Goal: Communication & Community: Connect with others

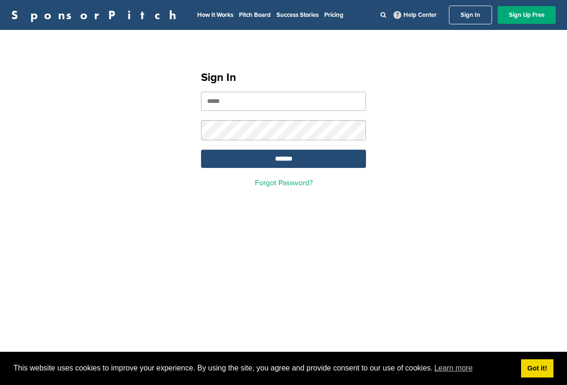
click at [276, 109] on input "email" at bounding box center [283, 101] width 165 height 19
type input "**********"
click at [201, 150] on input "*******" at bounding box center [283, 159] width 165 height 18
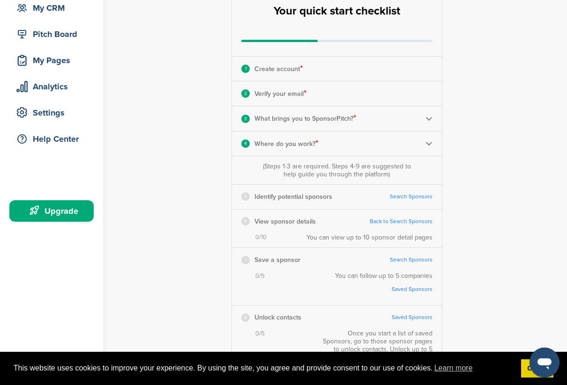
scroll to position [108, 0]
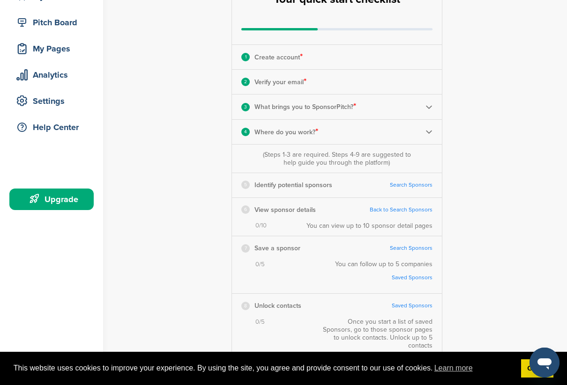
click at [401, 182] on link "Search Sponsors" at bounding box center [411, 185] width 43 height 7
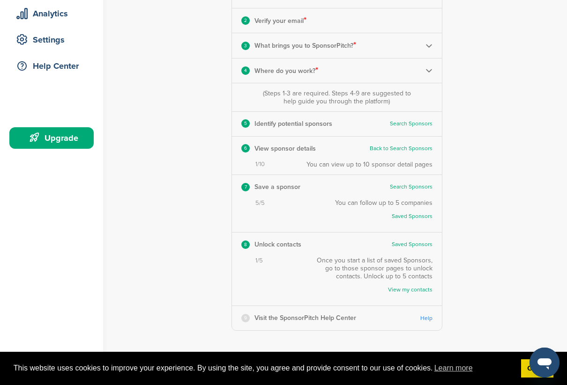
scroll to position [163, 0]
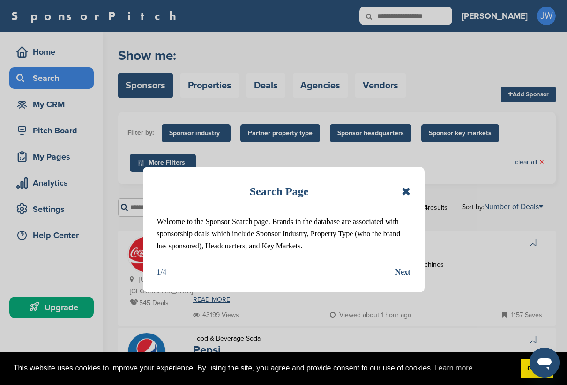
click at [404, 271] on div "Next" at bounding box center [402, 272] width 15 height 12
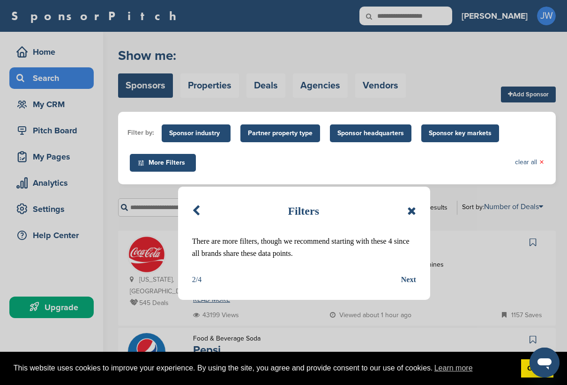
click at [412, 281] on div "Next" at bounding box center [408, 280] width 15 height 12
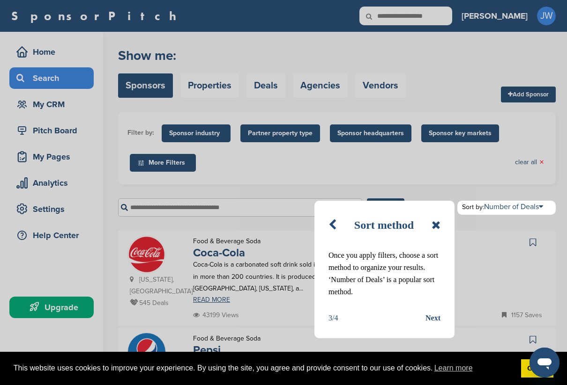
click at [430, 316] on div "Next" at bounding box center [432, 318] width 15 height 12
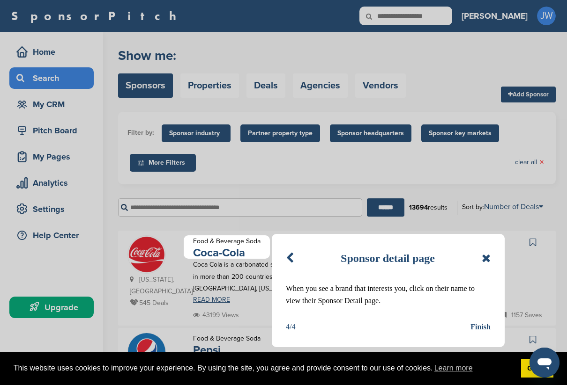
click at [477, 328] on div "Finish" at bounding box center [480, 327] width 20 height 12
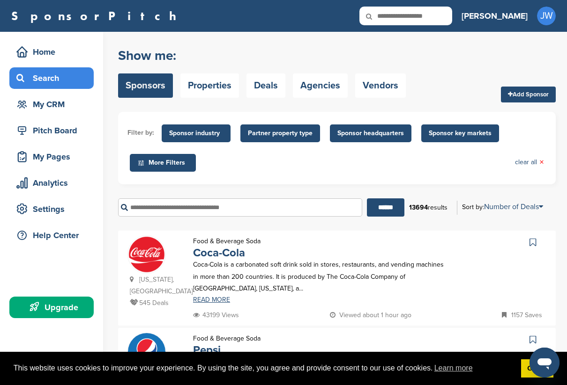
click at [362, 131] on span "Sponsor headquarters" at bounding box center [370, 133] width 67 height 10
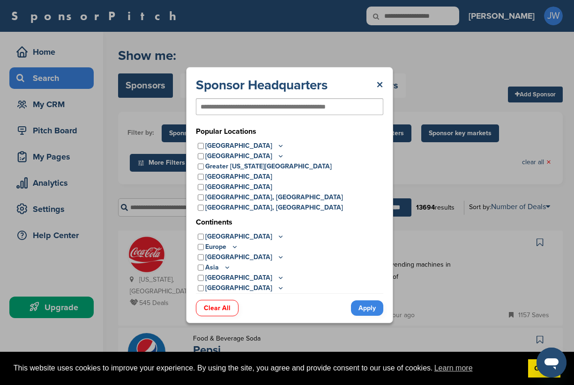
click at [277, 145] on icon at bounding box center [280, 146] width 7 height 8
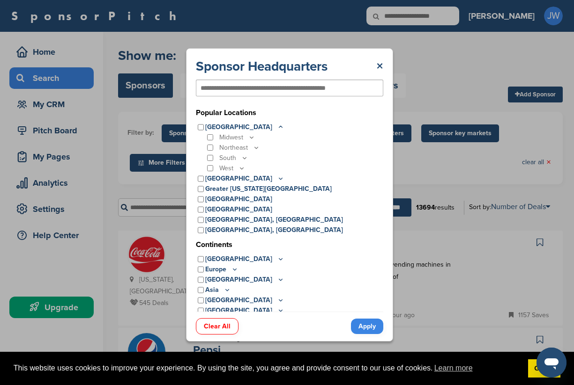
click at [244, 158] on icon at bounding box center [244, 158] width 7 height 8
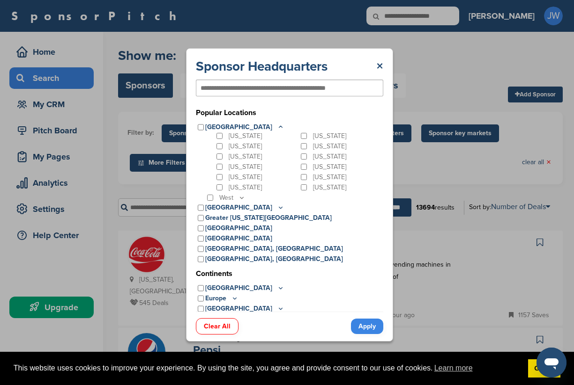
scroll to position [53, 0]
click at [241, 198] on icon at bounding box center [241, 197] width 3 height 1
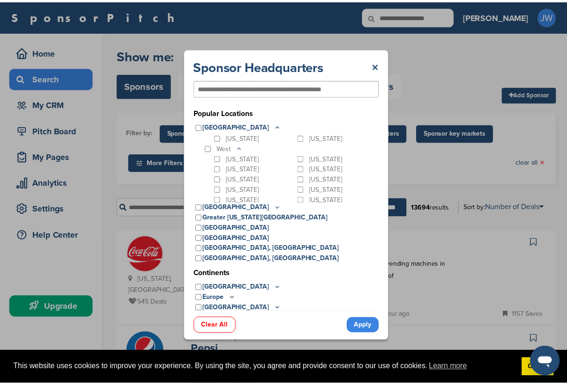
scroll to position [109, 0]
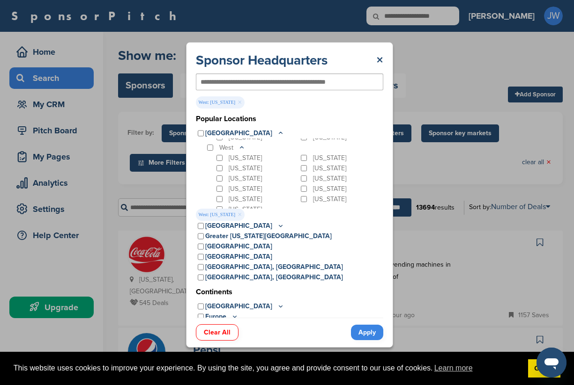
click at [365, 333] on link "Apply" at bounding box center [367, 332] width 32 height 15
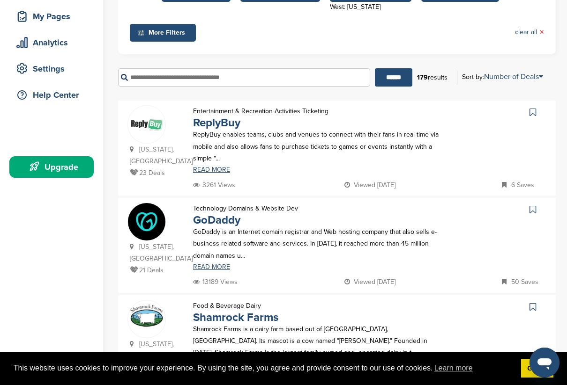
scroll to position [141, 0]
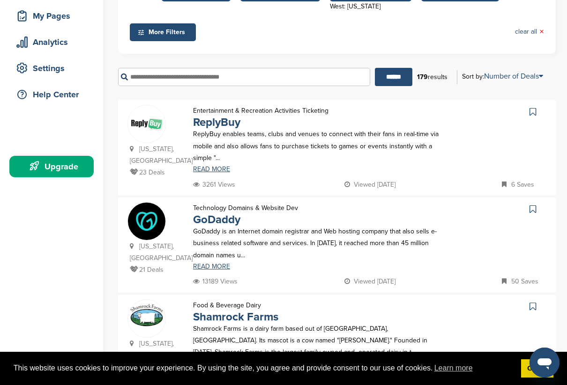
click at [533, 205] on icon at bounding box center [532, 209] width 7 height 9
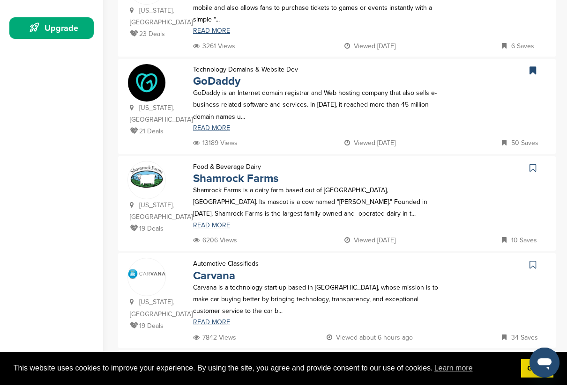
scroll to position [281, 0]
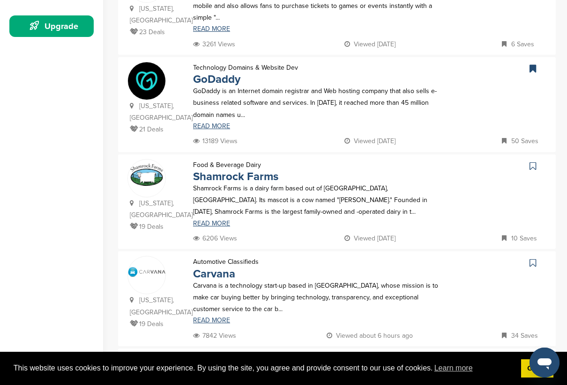
click at [535, 162] on icon at bounding box center [532, 166] width 7 height 9
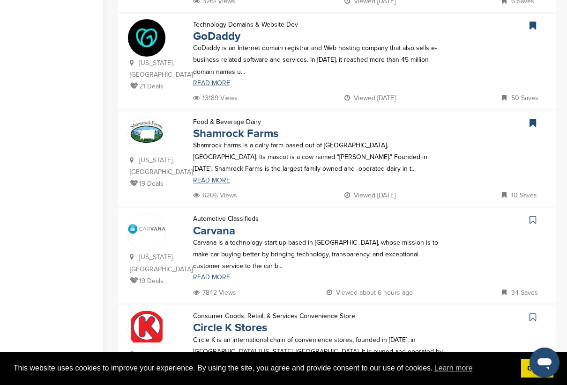
scroll to position [340, 0]
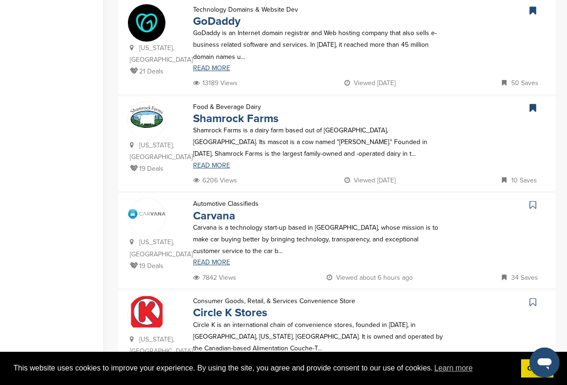
click at [534, 200] on icon at bounding box center [532, 204] width 7 height 9
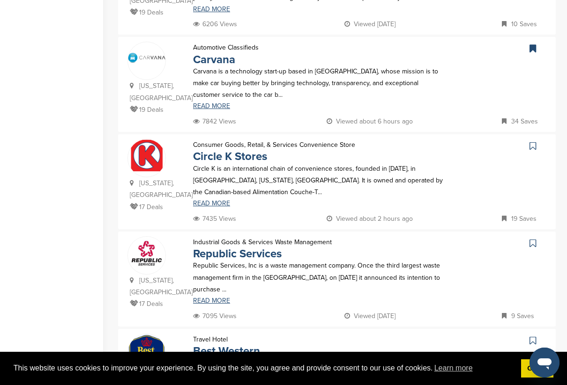
scroll to position [503, 0]
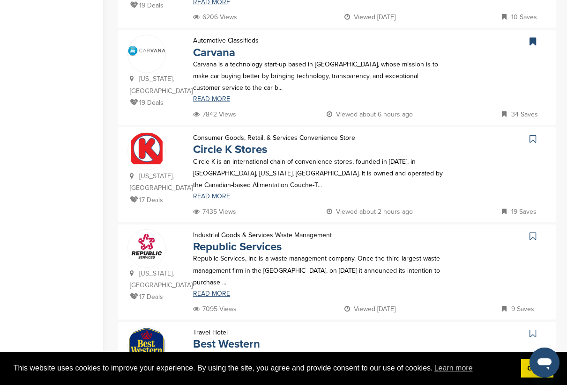
click at [530, 232] on icon at bounding box center [532, 236] width 7 height 9
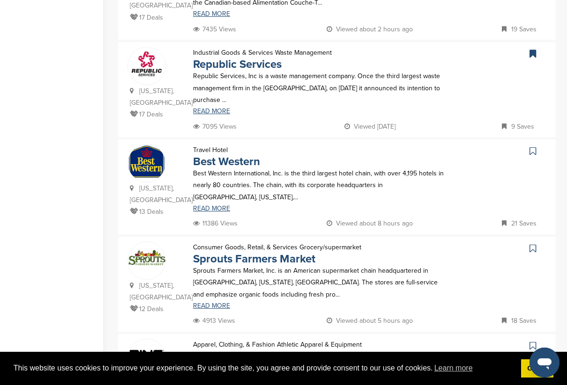
scroll to position [693, 0]
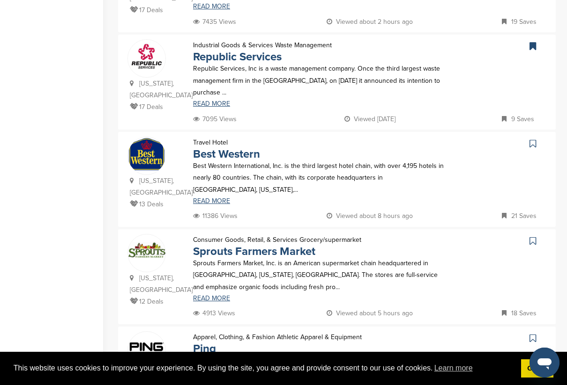
click at [532, 237] on icon at bounding box center [532, 241] width 7 height 9
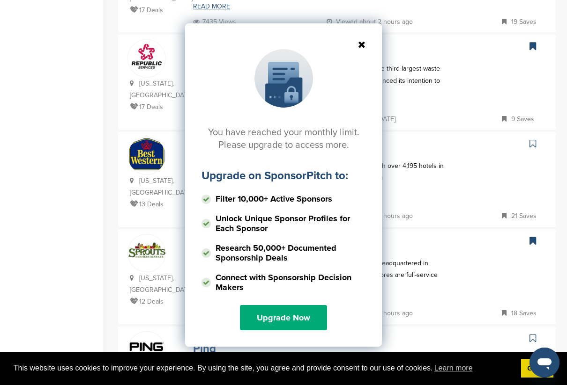
click at [362, 41] on icon at bounding box center [283, 44] width 164 height 9
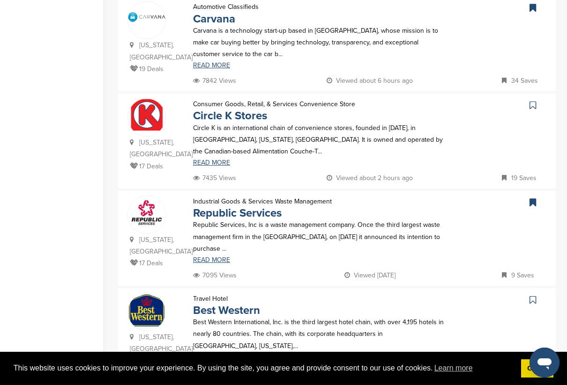
scroll to position [531, 0]
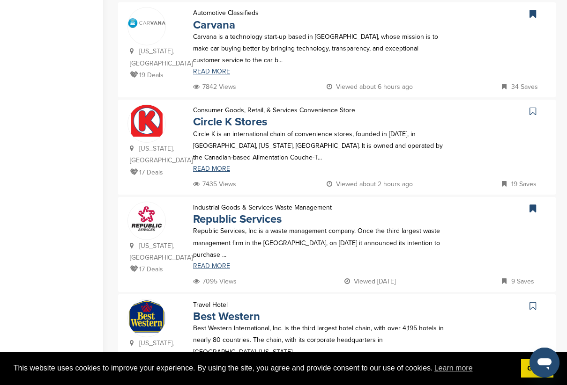
click at [531, 204] on icon at bounding box center [532, 208] width 7 height 9
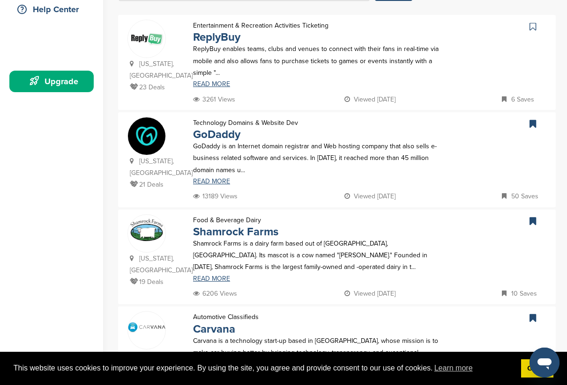
scroll to position [222, 0]
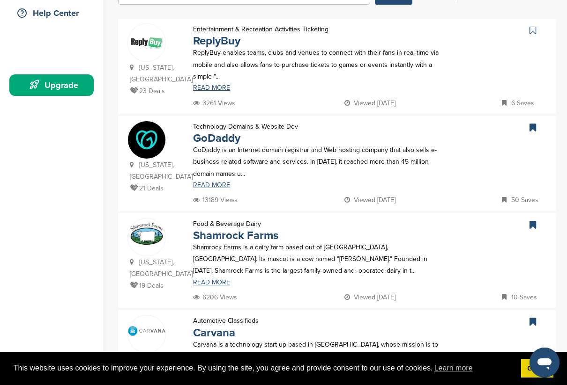
click at [532, 123] on icon at bounding box center [532, 127] width 7 height 9
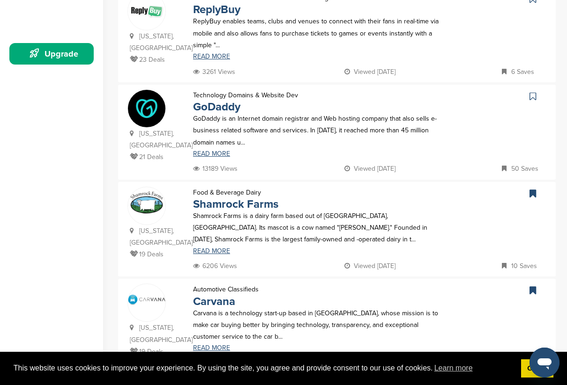
scroll to position [0, 0]
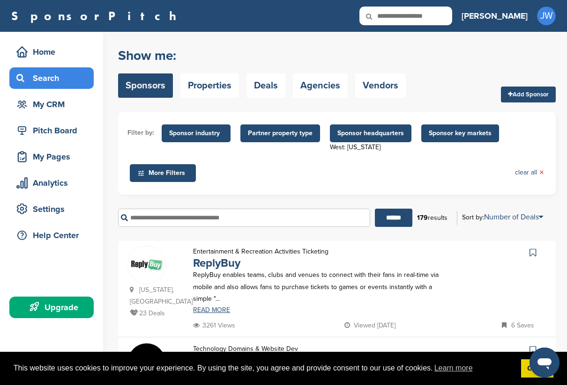
click at [260, 138] on span "Partner property type" at bounding box center [280, 133] width 65 height 10
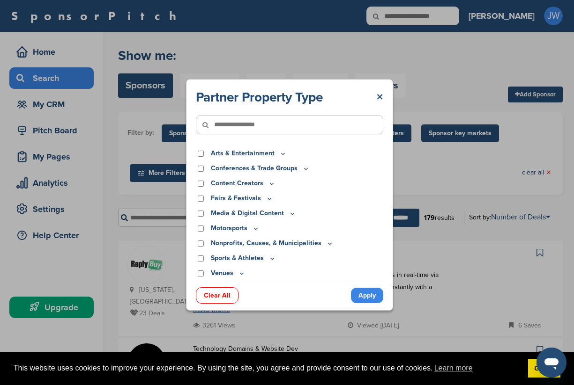
click at [377, 96] on link "×" at bounding box center [379, 97] width 7 height 17
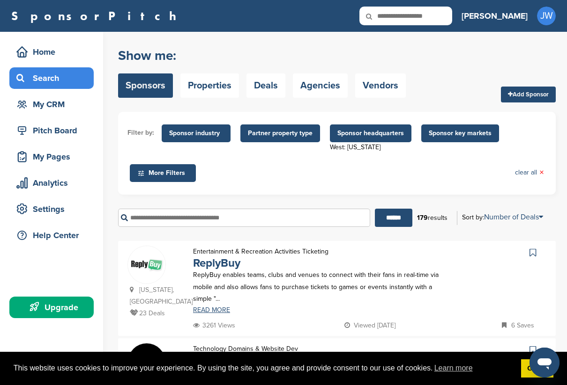
click at [200, 133] on span "Sponsor industry" at bounding box center [196, 133] width 54 height 10
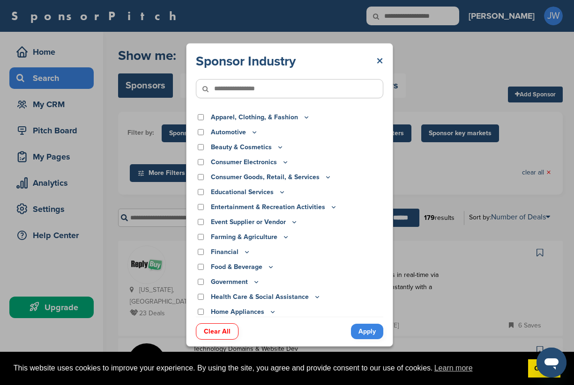
click at [378, 59] on link "×" at bounding box center [379, 61] width 7 height 17
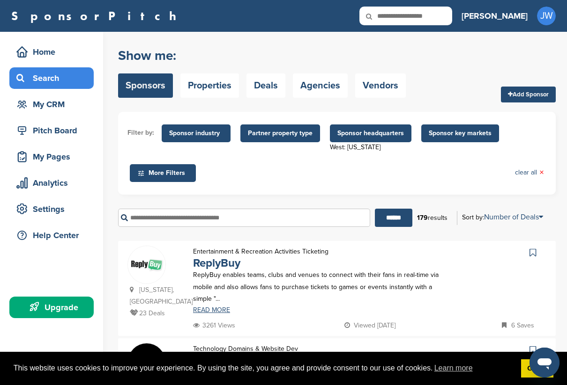
click at [450, 145] on ul "Filter by: Sponsor industry Sponsor Industry × Apparel, Clothing, & Fashion Acc…" at bounding box center [336, 153] width 419 height 64
click at [451, 142] on span "Sponsor key markets" at bounding box center [460, 134] width 78 height 18
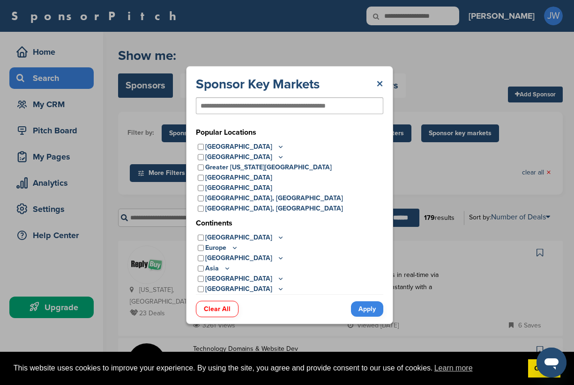
click at [378, 83] on link "×" at bounding box center [379, 84] width 7 height 17
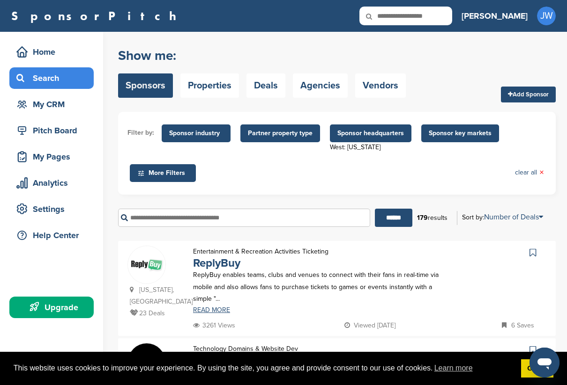
click at [177, 170] on span "More Filters" at bounding box center [164, 173] width 54 height 10
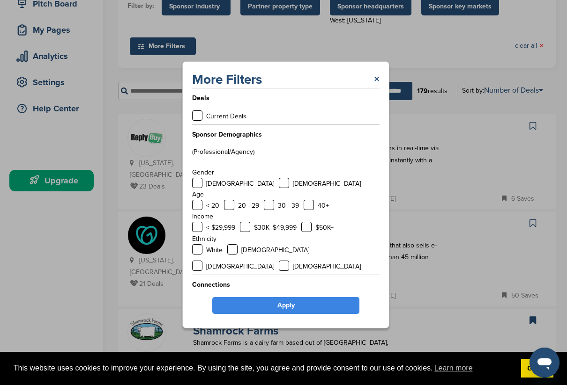
scroll to position [137, 0]
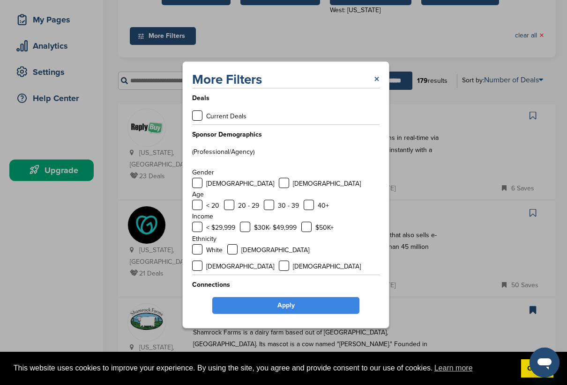
click at [378, 81] on link "×" at bounding box center [377, 79] width 6 height 17
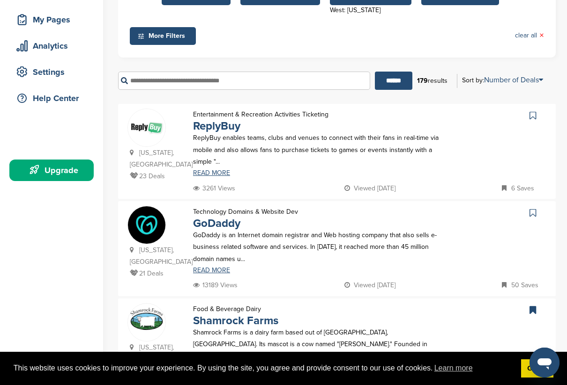
click at [536, 303] on link at bounding box center [534, 310] width 14 height 14
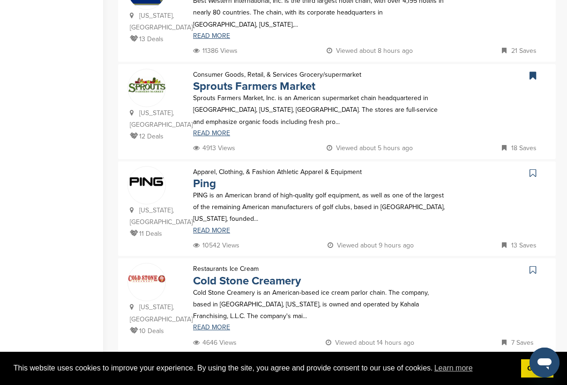
scroll to position [867, 0]
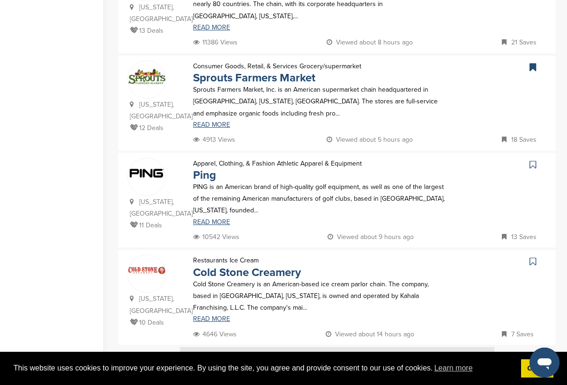
click at [535, 63] on icon at bounding box center [532, 67] width 7 height 9
click at [239, 348] on img at bounding box center [337, 365] width 314 height 35
click at [238, 348] on img at bounding box center [337, 365] width 314 height 35
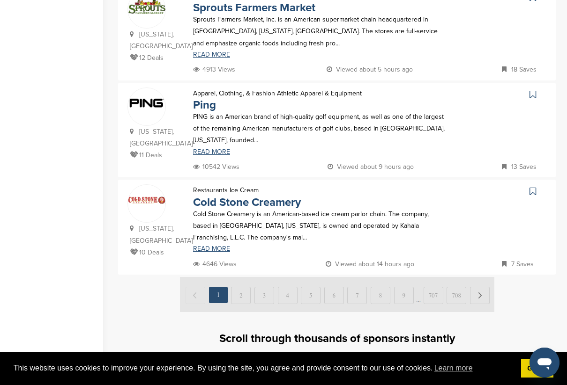
scroll to position [940, 0]
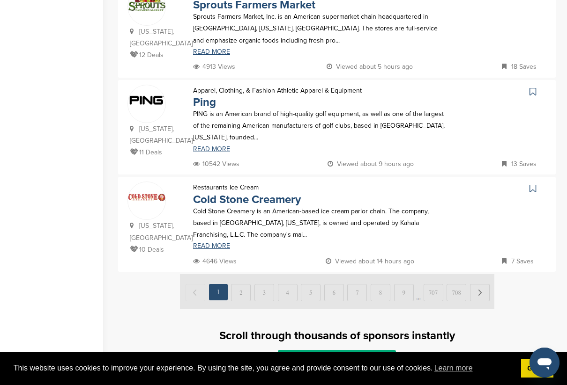
click at [238, 274] on img at bounding box center [337, 291] width 314 height 35
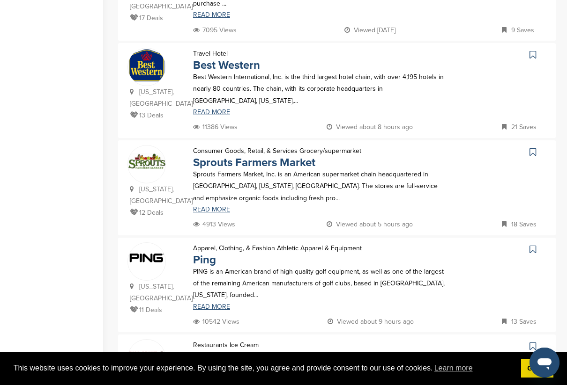
scroll to position [778, 0]
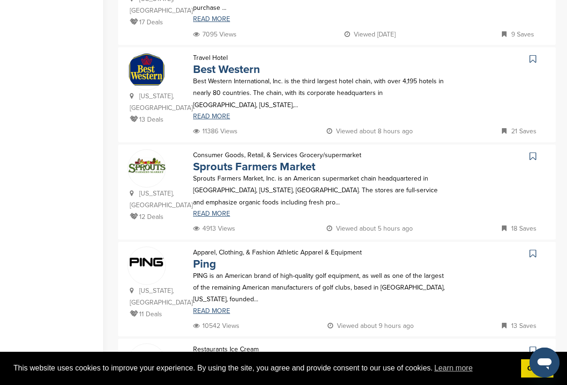
click at [530, 152] on icon at bounding box center [532, 156] width 7 height 9
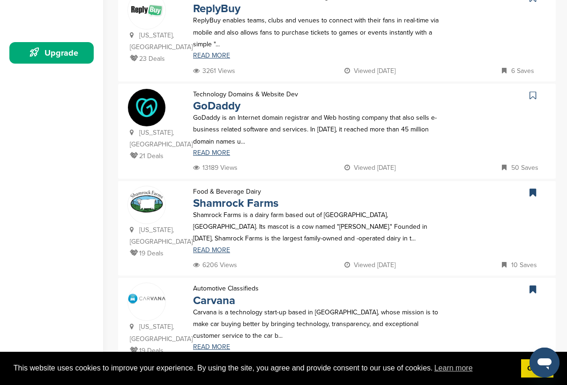
scroll to position [251, 0]
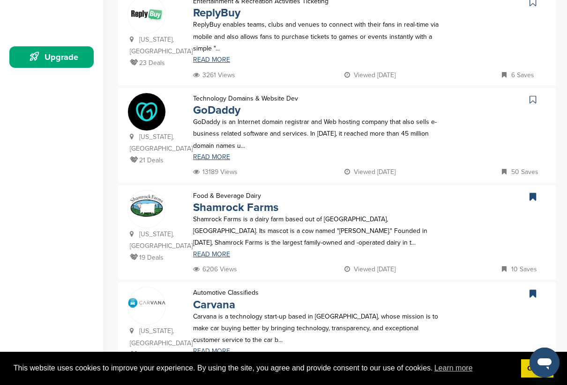
click at [531, 96] on icon at bounding box center [532, 99] width 7 height 9
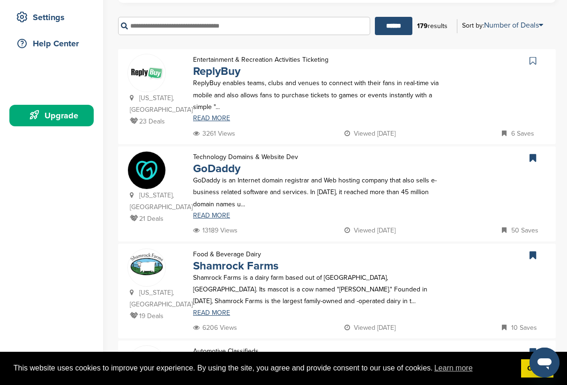
scroll to position [202, 0]
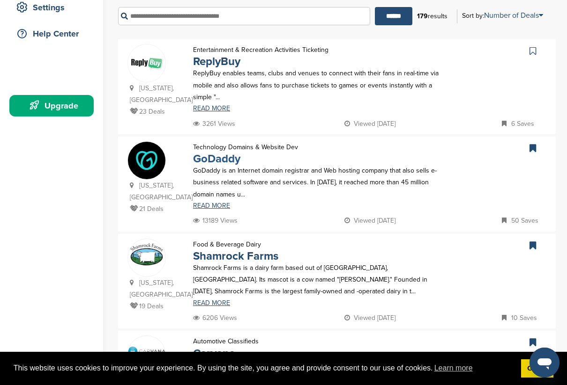
click at [216, 153] on link "GoDaddy" at bounding box center [216, 159] width 47 height 14
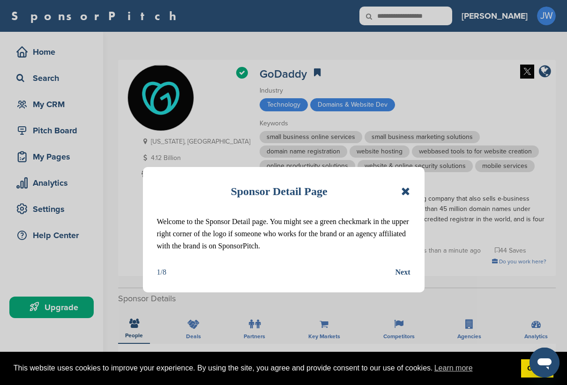
click at [409, 280] on div "Sponsor Detail Page Welcome to the Sponsor Detail page. You might see a green c…" at bounding box center [283, 230] width 281 height 126
click at [404, 267] on div "Next" at bounding box center [402, 272] width 15 height 12
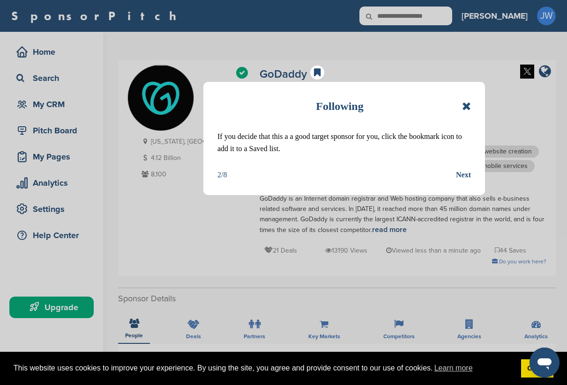
click at [466, 177] on div "Next" at bounding box center [463, 175] width 15 height 12
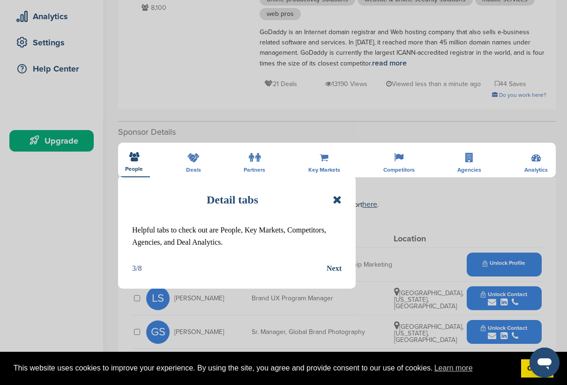
scroll to position [175, 0]
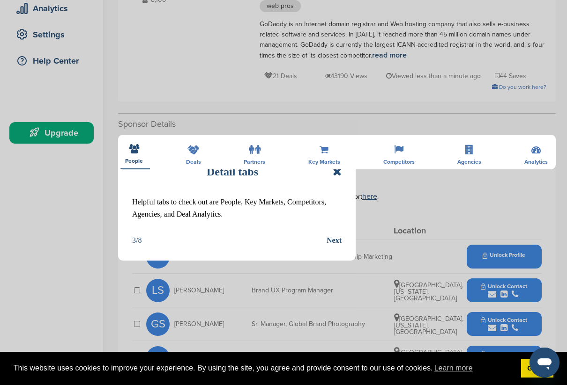
click at [333, 243] on div "Next" at bounding box center [333, 241] width 15 height 12
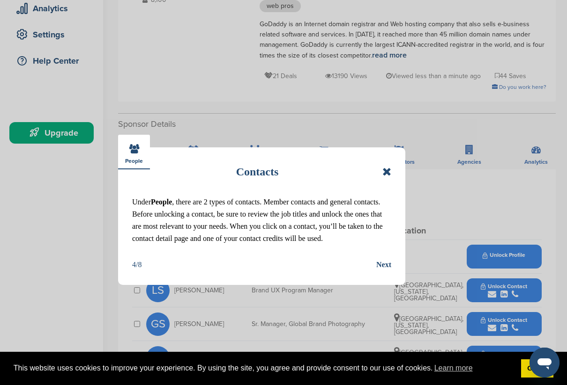
click at [385, 266] on div "Next" at bounding box center [383, 265] width 15 height 12
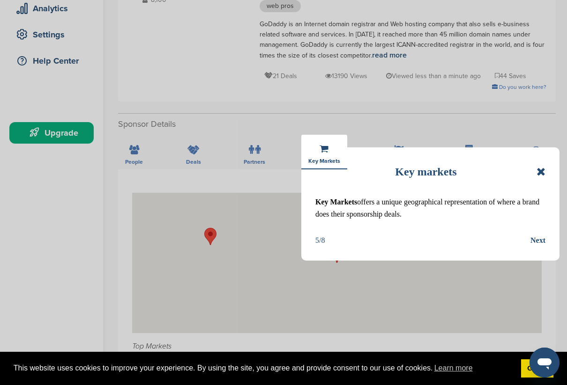
click at [535, 241] on div "Next" at bounding box center [537, 241] width 15 height 12
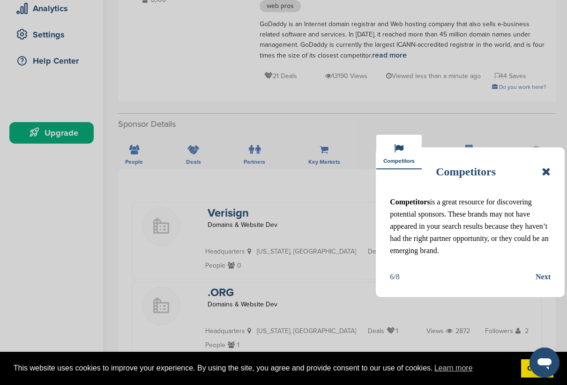
click at [540, 278] on div "Next" at bounding box center [542, 277] width 15 height 12
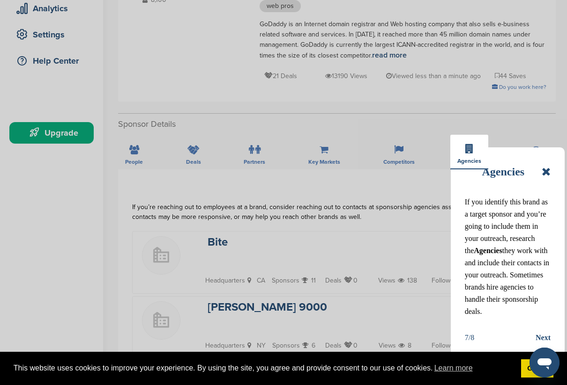
click at [549, 337] on div "Next" at bounding box center [542, 338] width 15 height 12
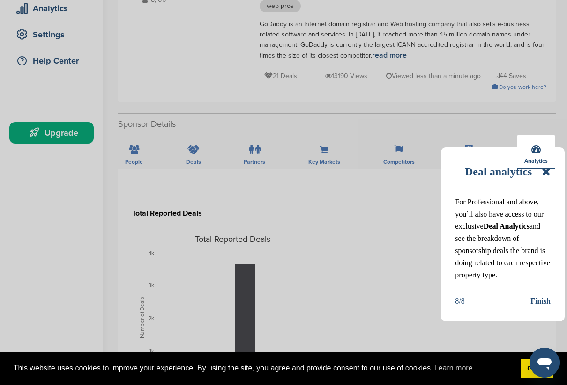
click at [540, 302] on div "Finish" at bounding box center [540, 302] width 20 height 12
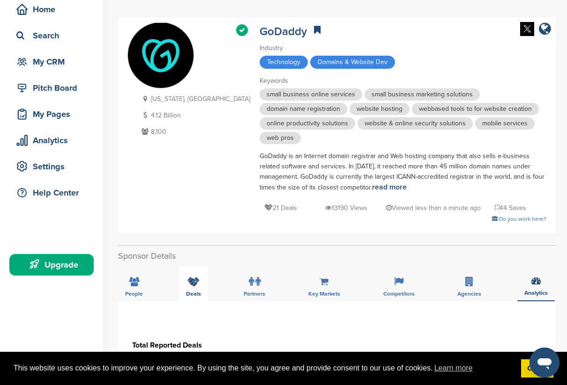
scroll to position [46, 0]
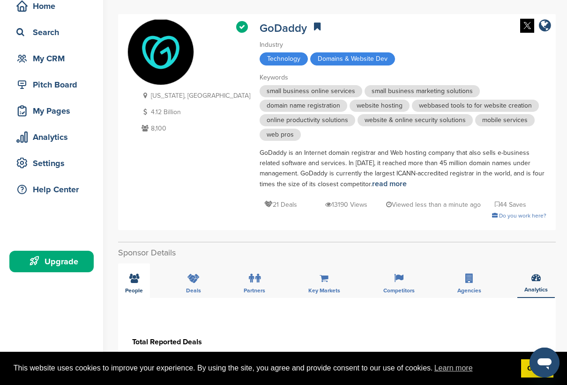
click at [130, 264] on div "People" at bounding box center [134, 281] width 32 height 35
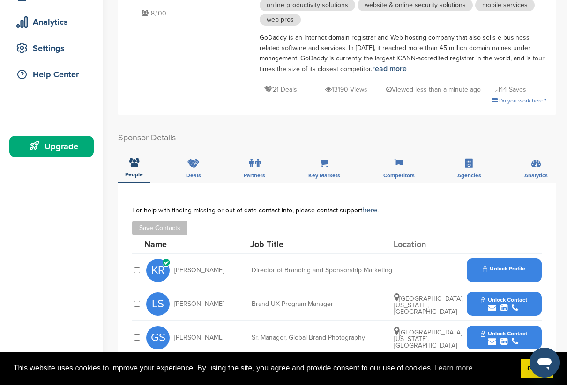
scroll to position [161, 0]
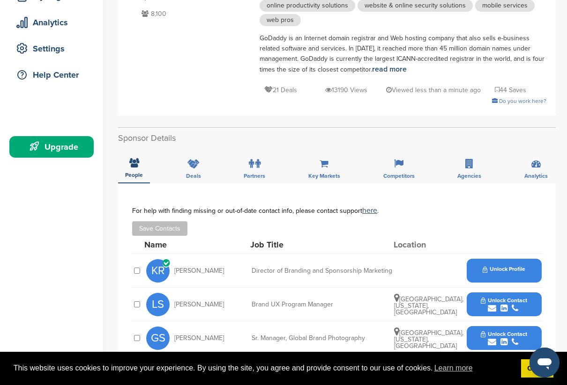
click at [485, 266] on span "Unlock Profile" at bounding box center [503, 269] width 43 height 7
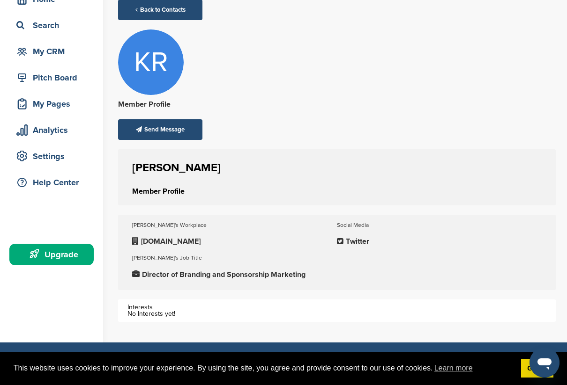
scroll to position [52, 0]
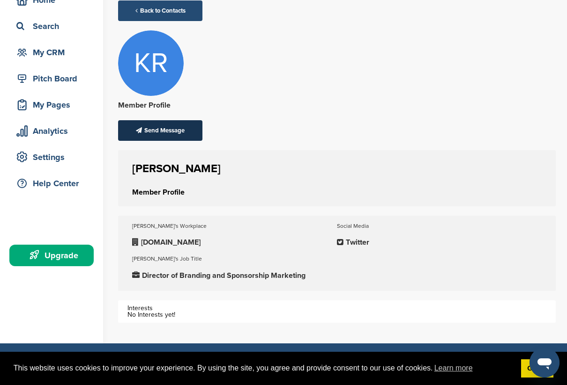
click at [163, 130] on div "Send Message" at bounding box center [160, 130] width 84 height 21
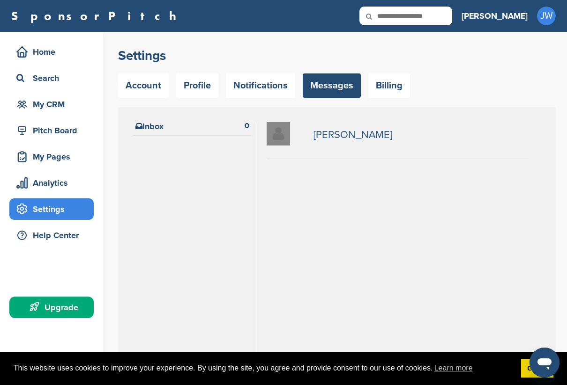
click at [343, 138] on link "[PERSON_NAME]" at bounding box center [352, 135] width 79 height 10
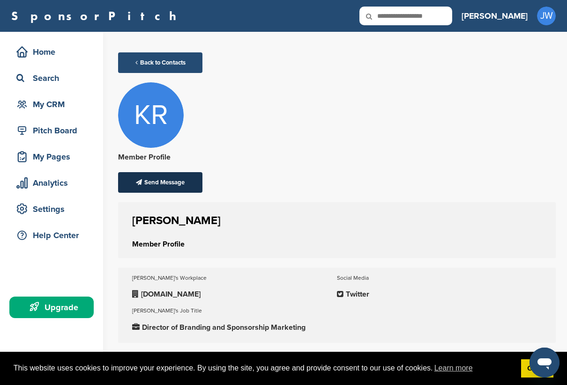
click at [150, 183] on div "Send Message" at bounding box center [160, 182] width 84 height 21
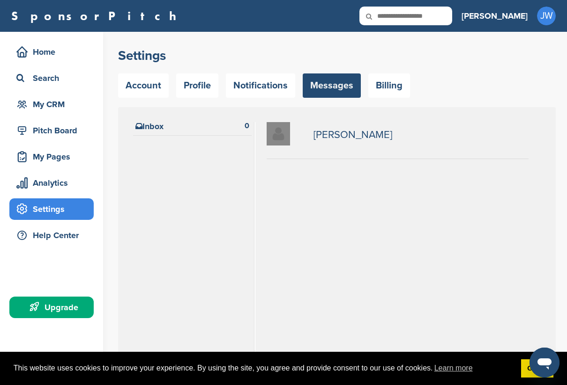
click at [215, 159] on div at bounding box center [192, 265] width 118 height 251
click at [332, 198] on div at bounding box center [397, 278] width 262 height 217
click at [281, 134] on img at bounding box center [277, 133] width 23 height 23
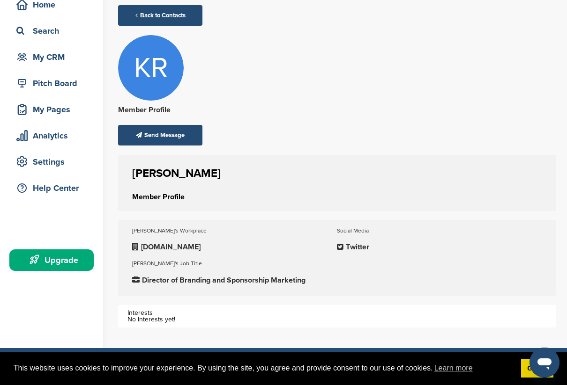
scroll to position [42, 0]
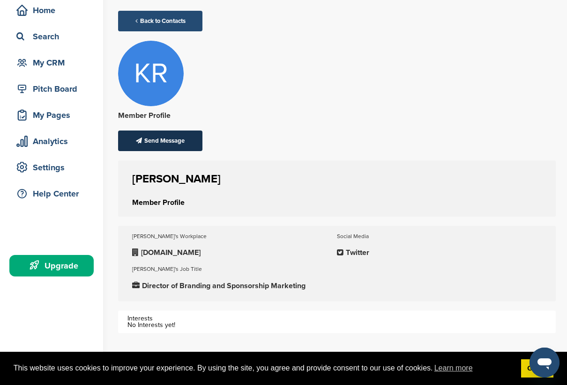
click at [154, 141] on div "Send Message" at bounding box center [160, 141] width 84 height 21
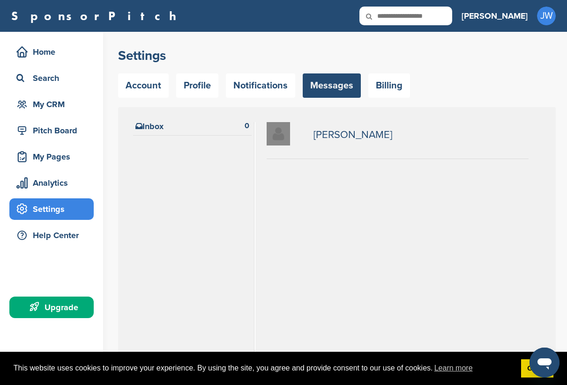
click at [349, 256] on div at bounding box center [397, 278] width 262 height 217
click at [523, 373] on link "Got it!" at bounding box center [537, 369] width 32 height 19
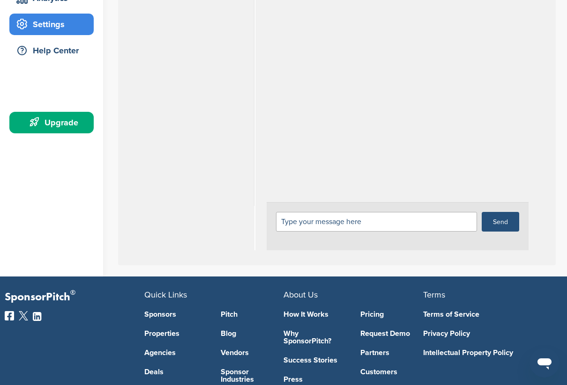
scroll to position [168, 0]
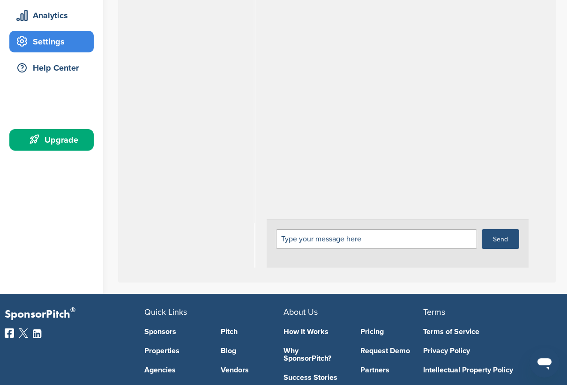
click at [382, 244] on div "Type your message here" at bounding box center [376, 239] width 201 height 20
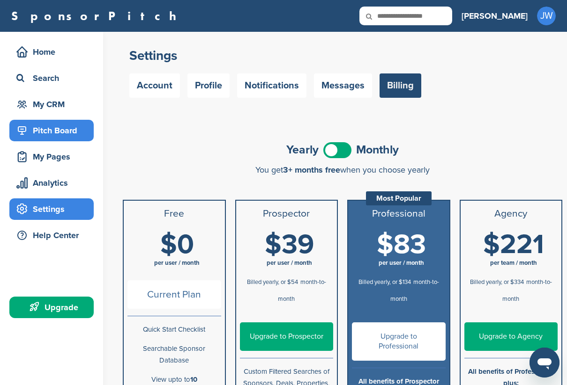
click at [62, 132] on div "Pitch Board" at bounding box center [54, 130] width 80 height 17
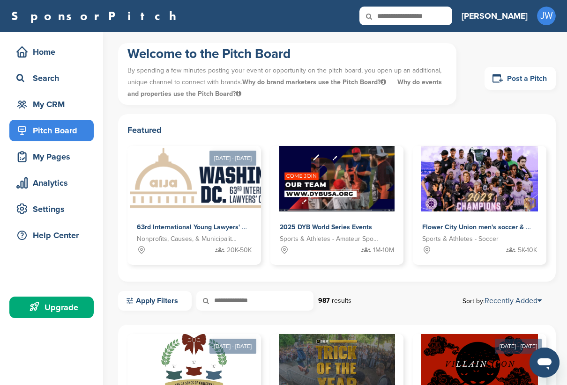
click at [514, 81] on link "Post a Pitch" at bounding box center [519, 78] width 71 height 23
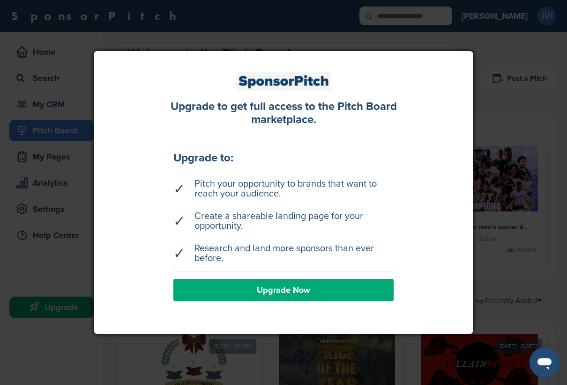
click at [288, 291] on link "Upgrade Now" at bounding box center [283, 290] width 220 height 22
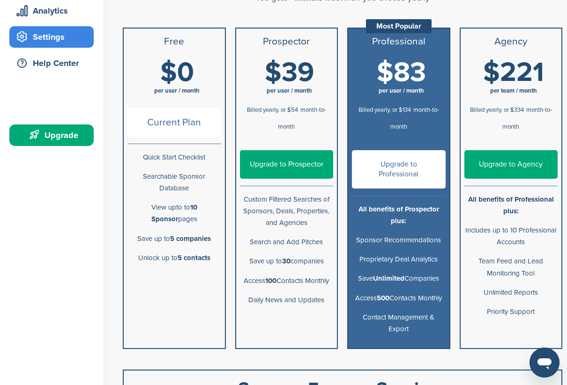
scroll to position [181, 0]
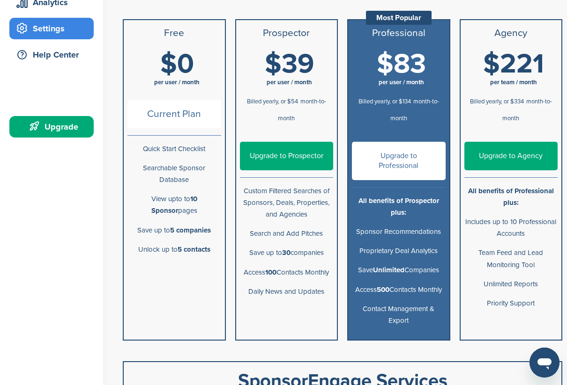
click at [184, 240] on li "Unlock up to 5 contacts" at bounding box center [174, 249] width 101 height 19
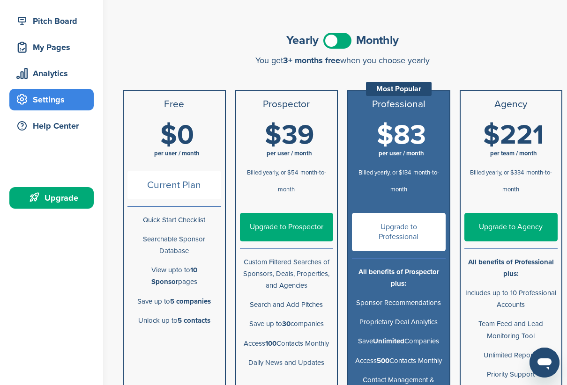
scroll to position [99, 0]
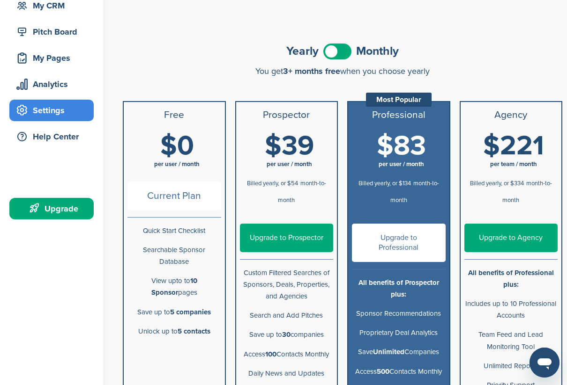
click at [340, 52] on span at bounding box center [337, 52] width 28 height 16
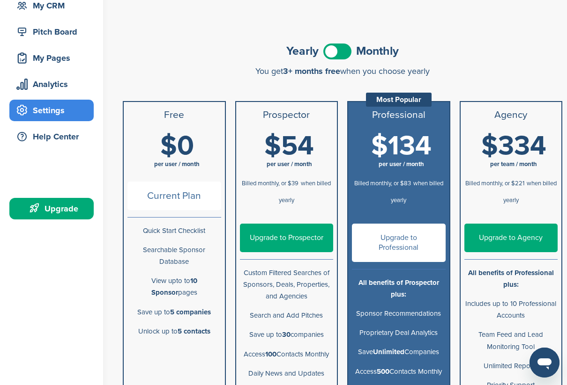
click at [334, 51] on span at bounding box center [337, 52] width 28 height 16
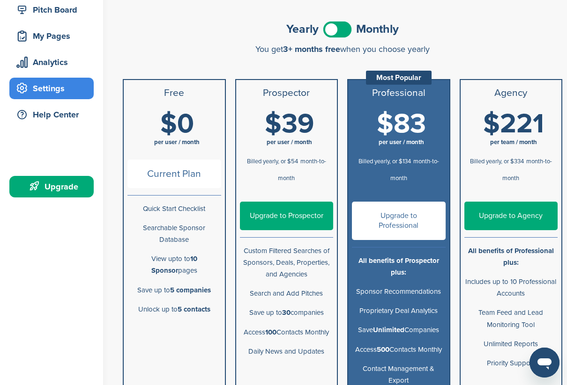
scroll to position [127, 0]
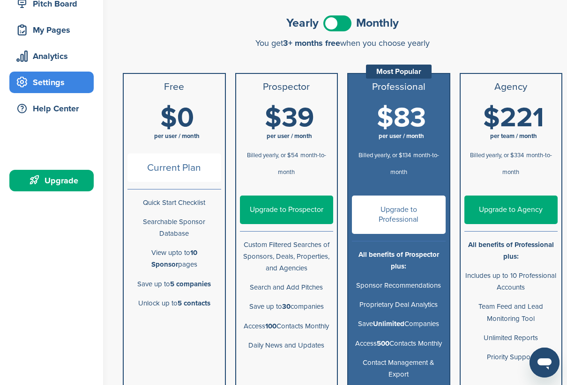
click at [344, 21] on span at bounding box center [337, 23] width 28 height 16
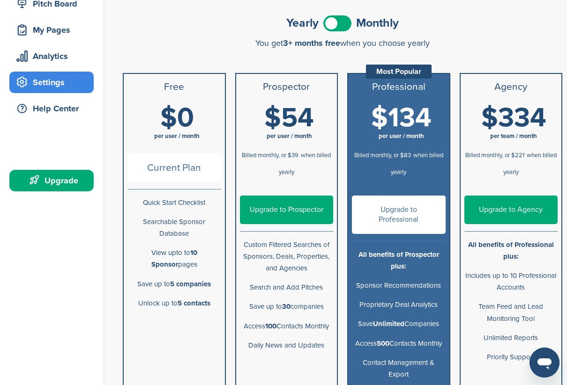
click at [331, 21] on span at bounding box center [337, 23] width 28 height 16
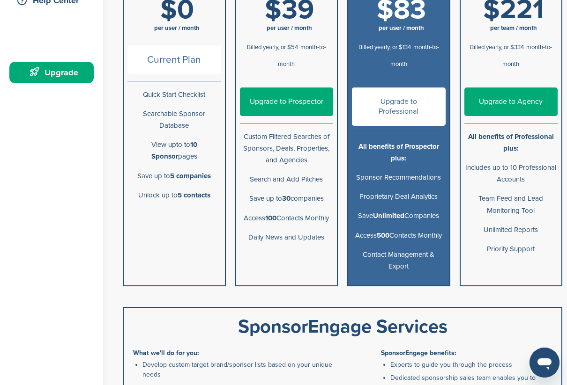
scroll to position [236, 0]
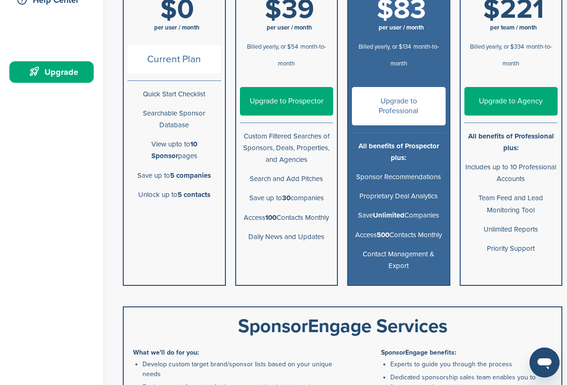
click at [291, 98] on link "Upgrade to Prospector" at bounding box center [287, 101] width 94 height 29
